Goal: Transaction & Acquisition: Purchase product/service

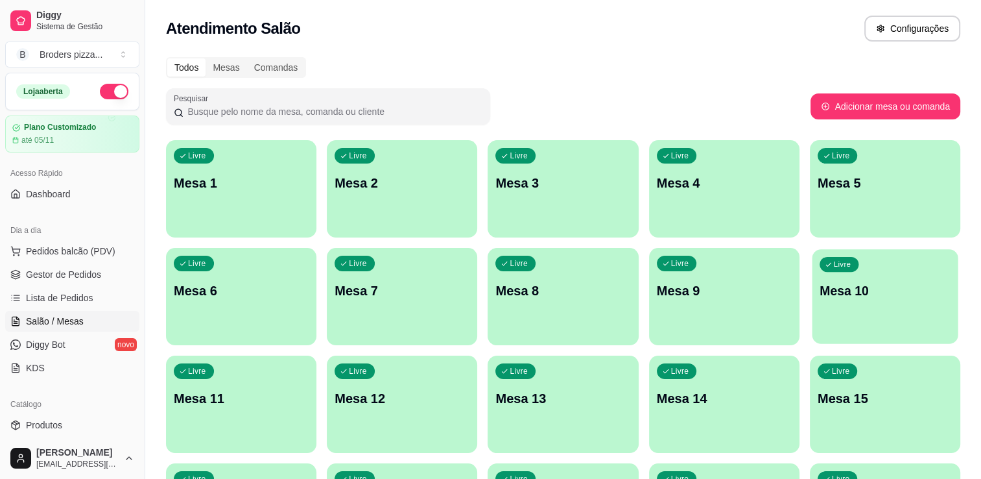
click at [890, 292] on p "Mesa 10" at bounding box center [885, 291] width 131 height 18
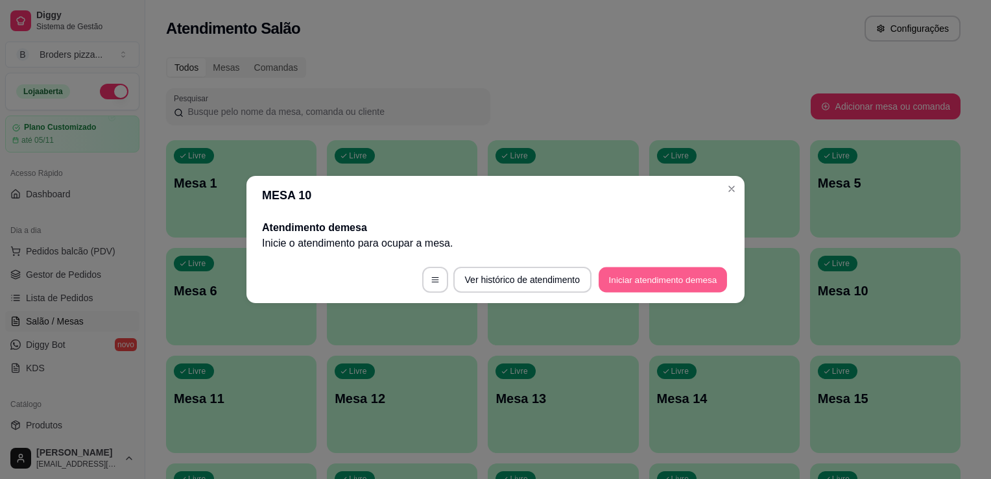
click at [682, 281] on button "Iniciar atendimento de mesa" at bounding box center [663, 279] width 128 height 25
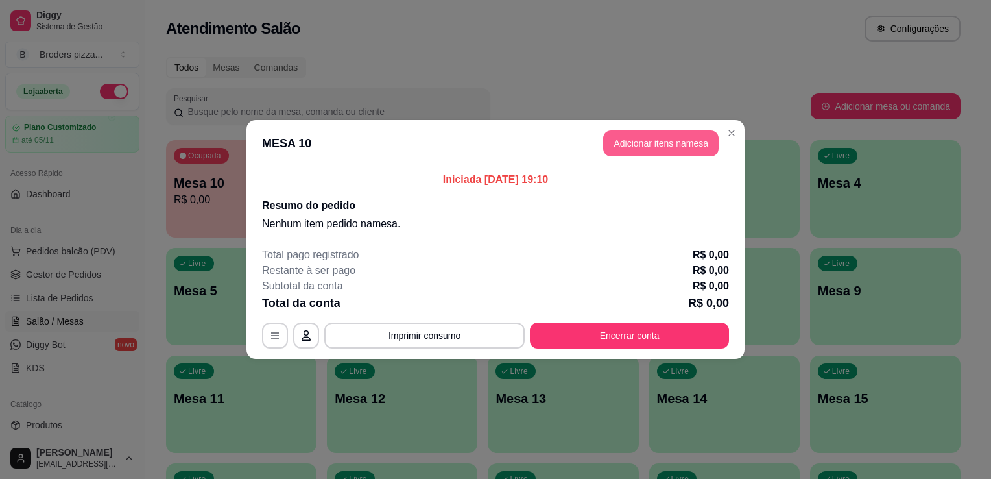
click at [654, 143] on button "Adicionar itens na mesa" at bounding box center [660, 143] width 115 height 26
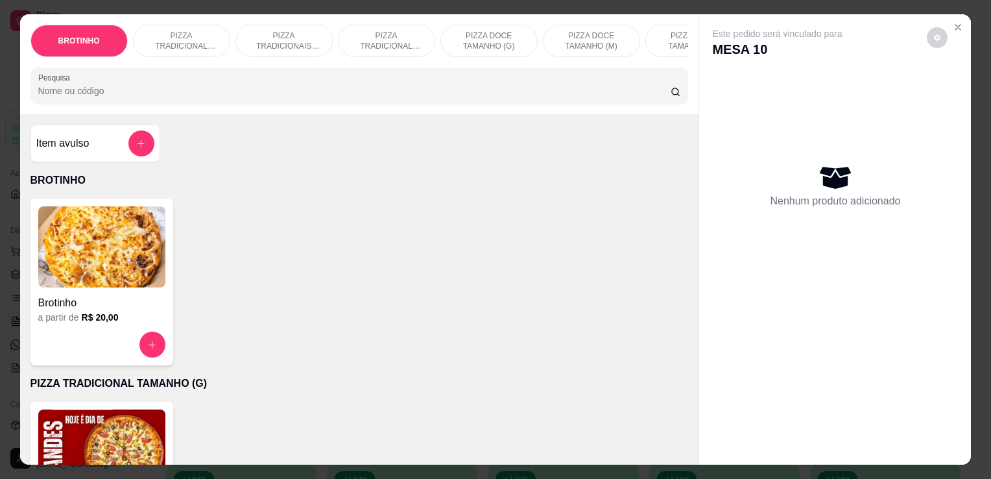
click at [144, 97] on input "Pesquisa" at bounding box center [354, 90] width 632 height 13
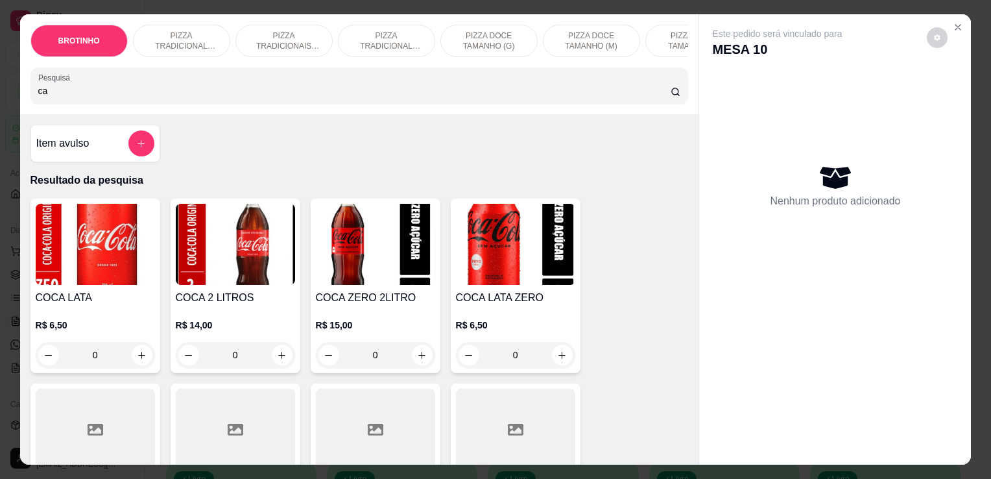
type input "c"
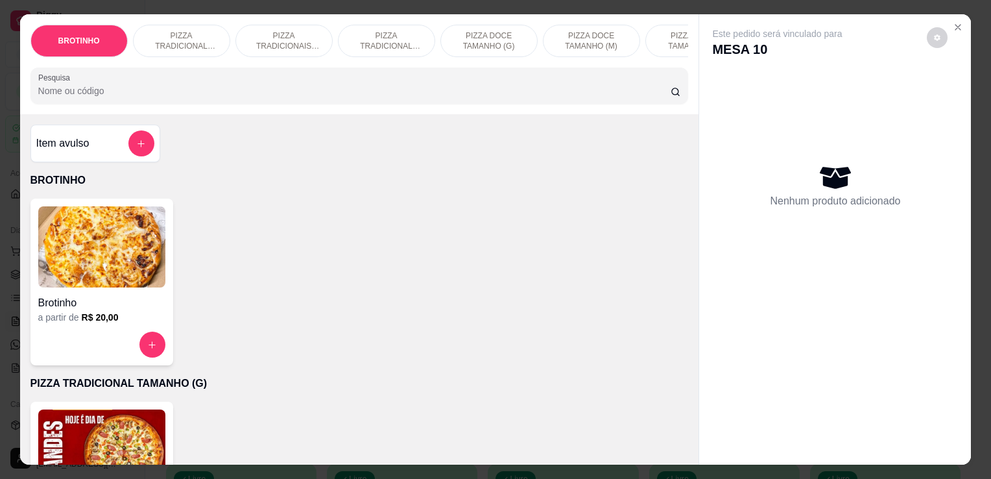
click at [269, 40] on p "PIZZA TRADICIONAIS TAMANHO (M)" at bounding box center [283, 40] width 75 height 21
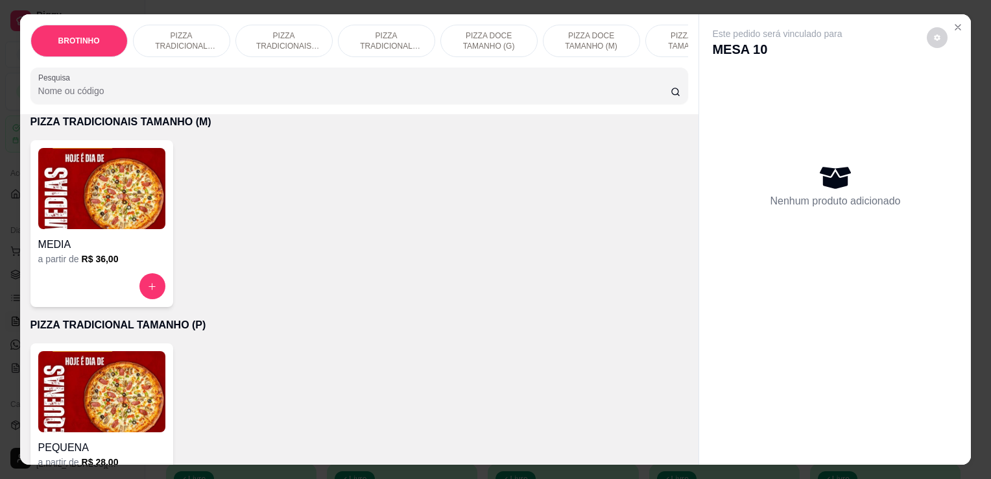
scroll to position [32, 0]
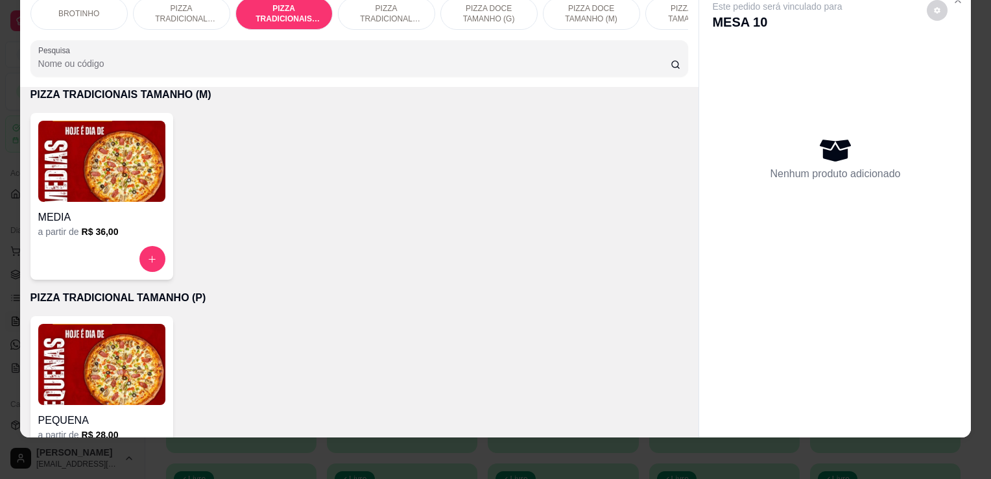
click at [121, 219] on h4 "MEDIA" at bounding box center [101, 217] width 127 height 16
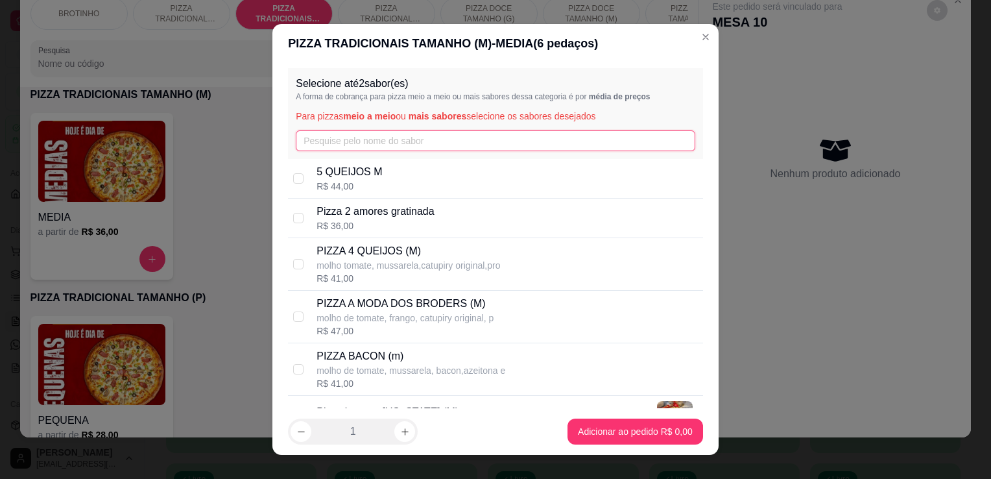
click at [346, 139] on input "text" at bounding box center [496, 140] width 400 height 21
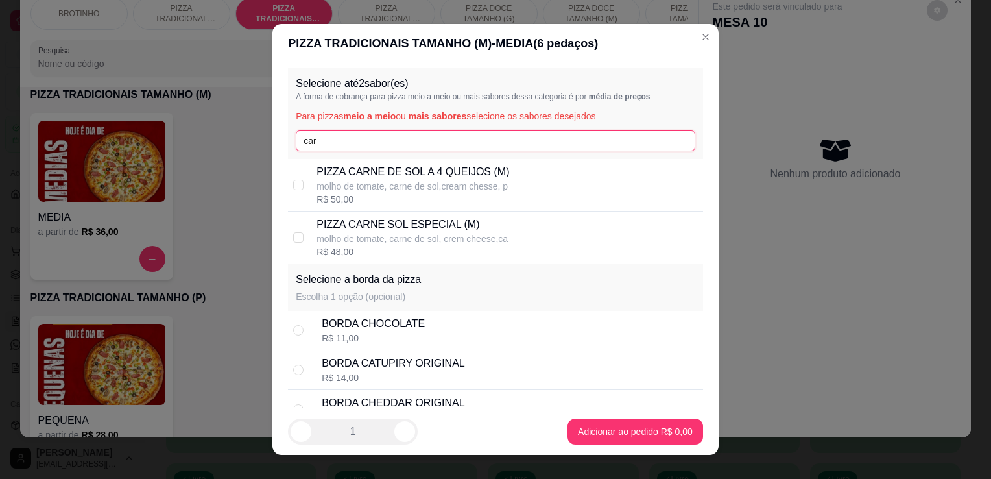
type input "car"
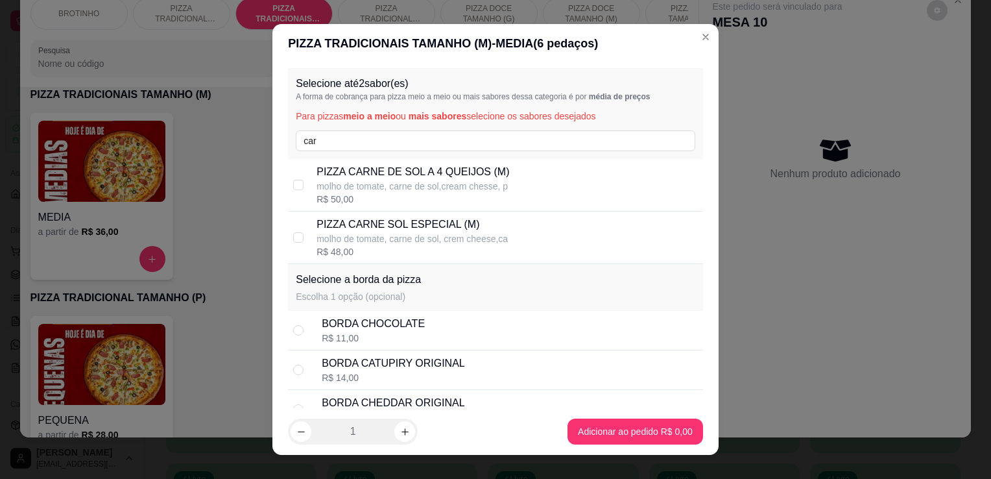
click at [433, 230] on p "PIZZA CARNE SOL ESPECIAL (M)" at bounding box center [412, 225] width 191 height 16
checkbox input "true"
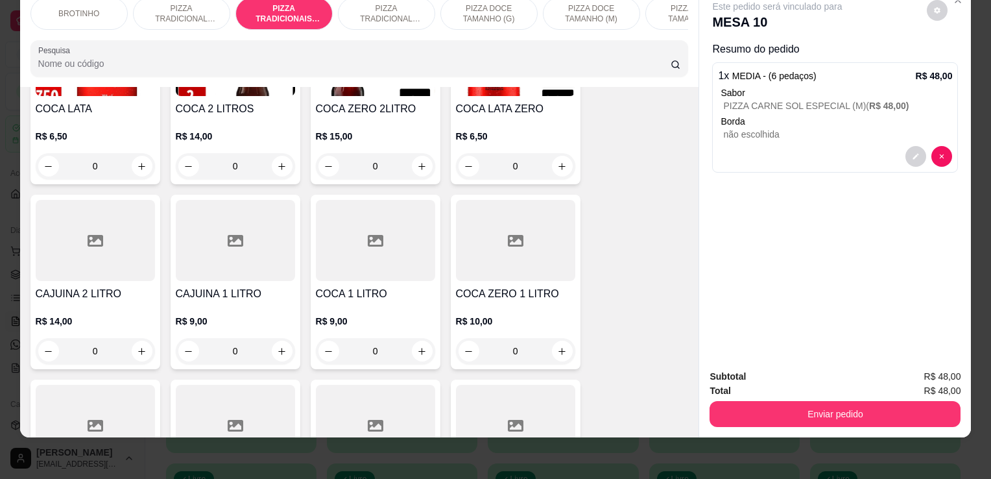
scroll to position [1571, 0]
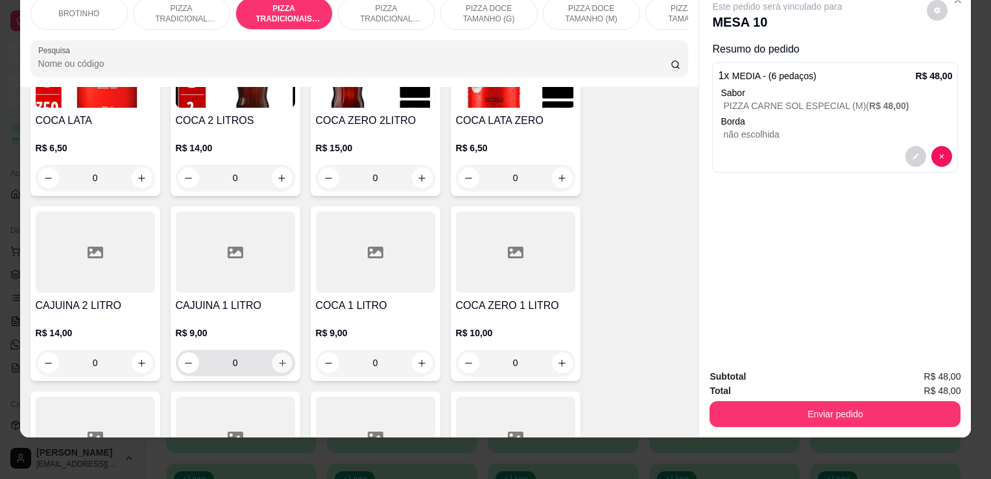
click at [277, 361] on icon "increase-product-quantity" at bounding box center [282, 363] width 10 height 10
type input "1"
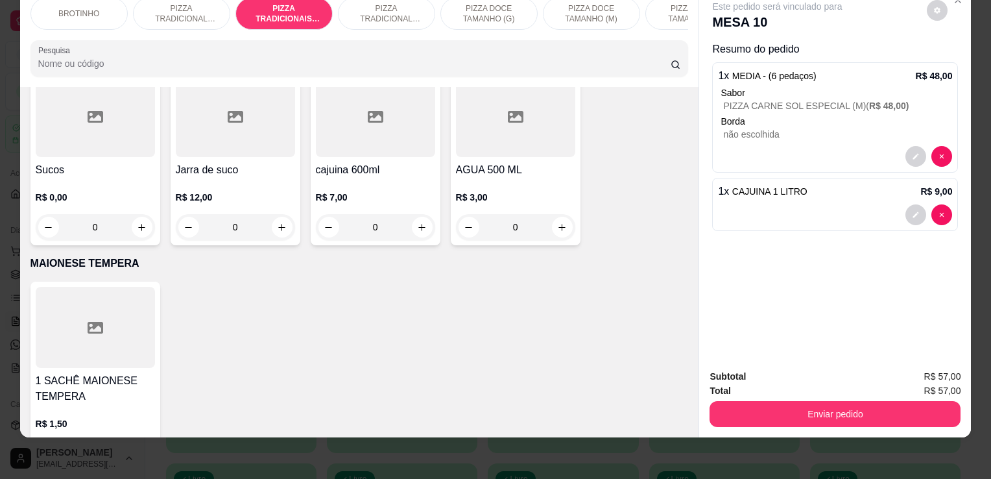
scroll to position [1912, 0]
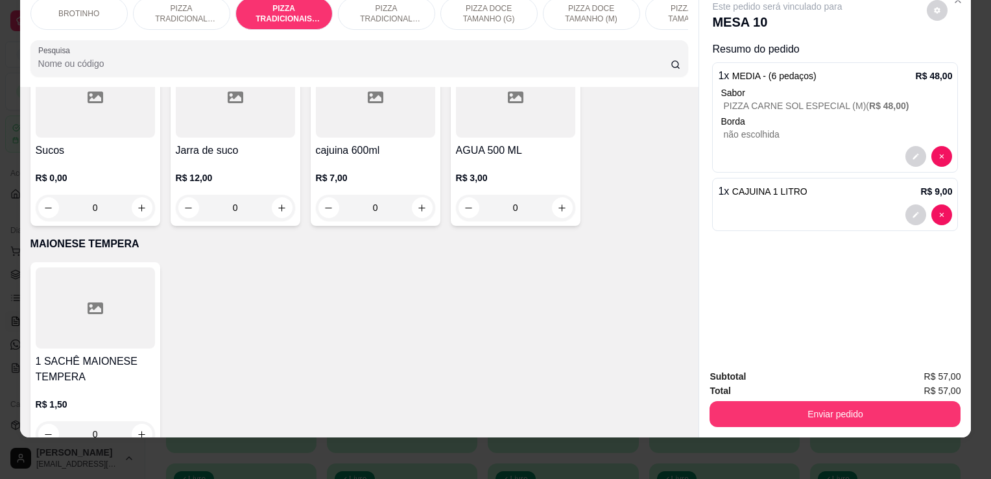
click at [137, 184] on div "R$ 0,00 0" at bounding box center [95, 195] width 119 height 49
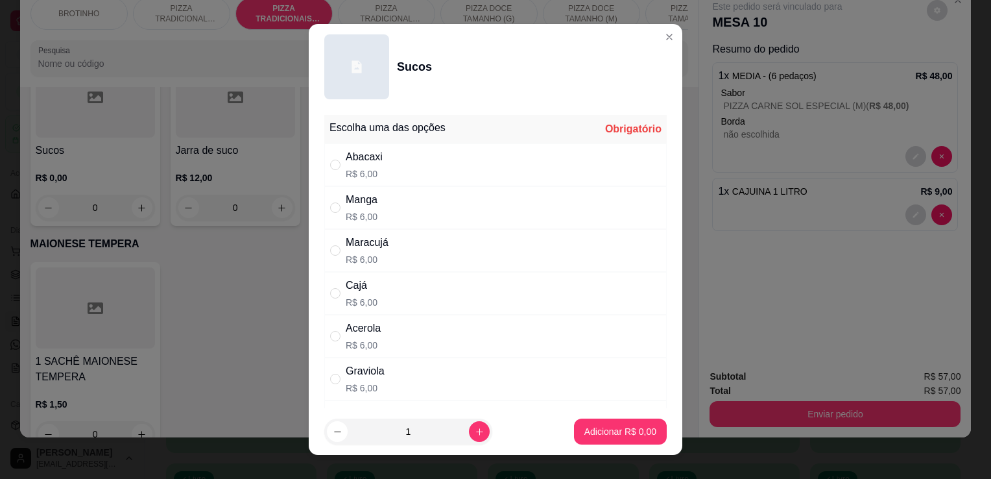
click at [405, 328] on div "Acerola R$ 6,00" at bounding box center [495, 336] width 342 height 43
radio input "true"
click at [646, 428] on button "Adicionar R$ 6,00" at bounding box center [620, 431] width 90 height 25
type input "1"
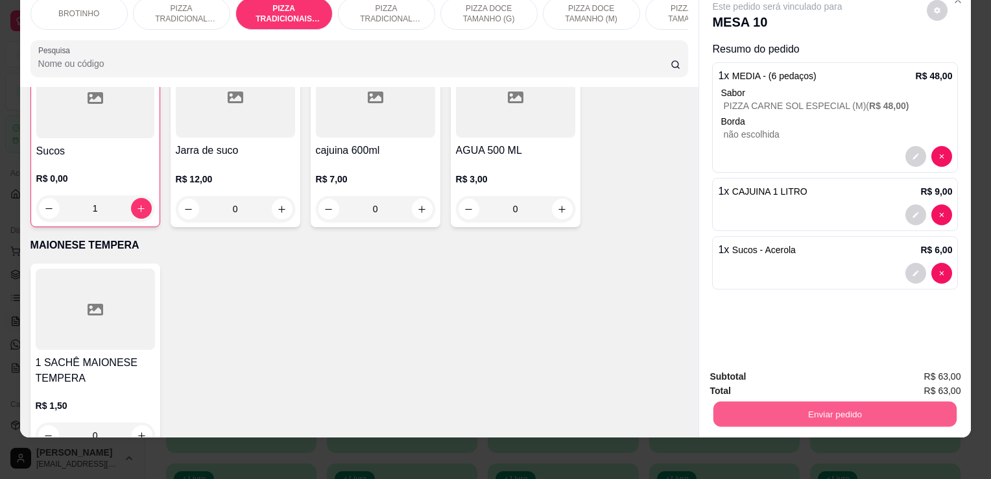
click at [749, 401] on button "Enviar pedido" at bounding box center [834, 413] width 243 height 25
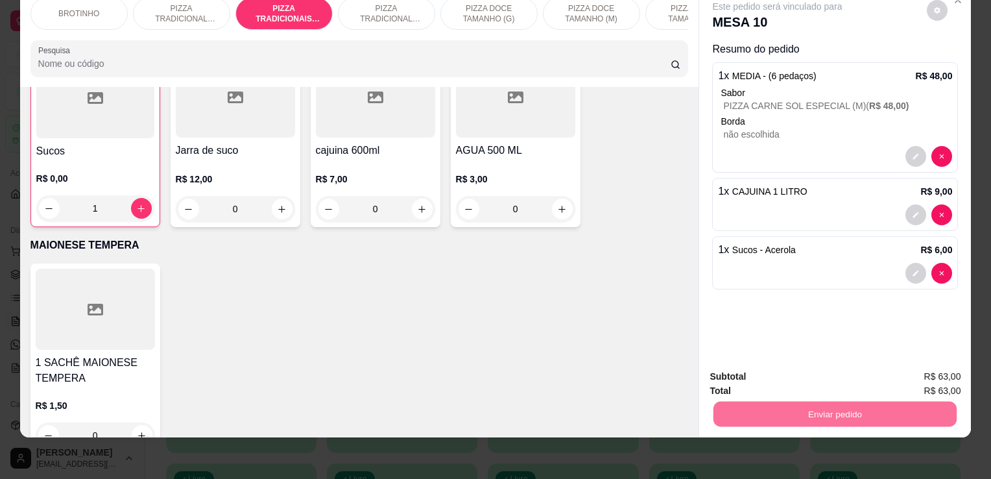
click at [950, 368] on button "Enviar pedido" at bounding box center [926, 372] width 71 height 24
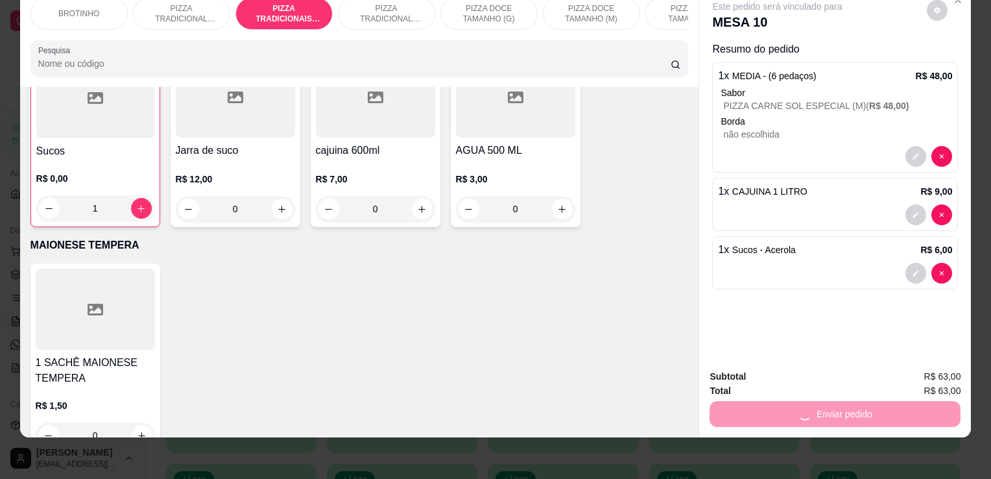
click at [950, 369] on span "R$ 63,00" at bounding box center [942, 376] width 37 height 14
